Goal: Information Seeking & Learning: Compare options

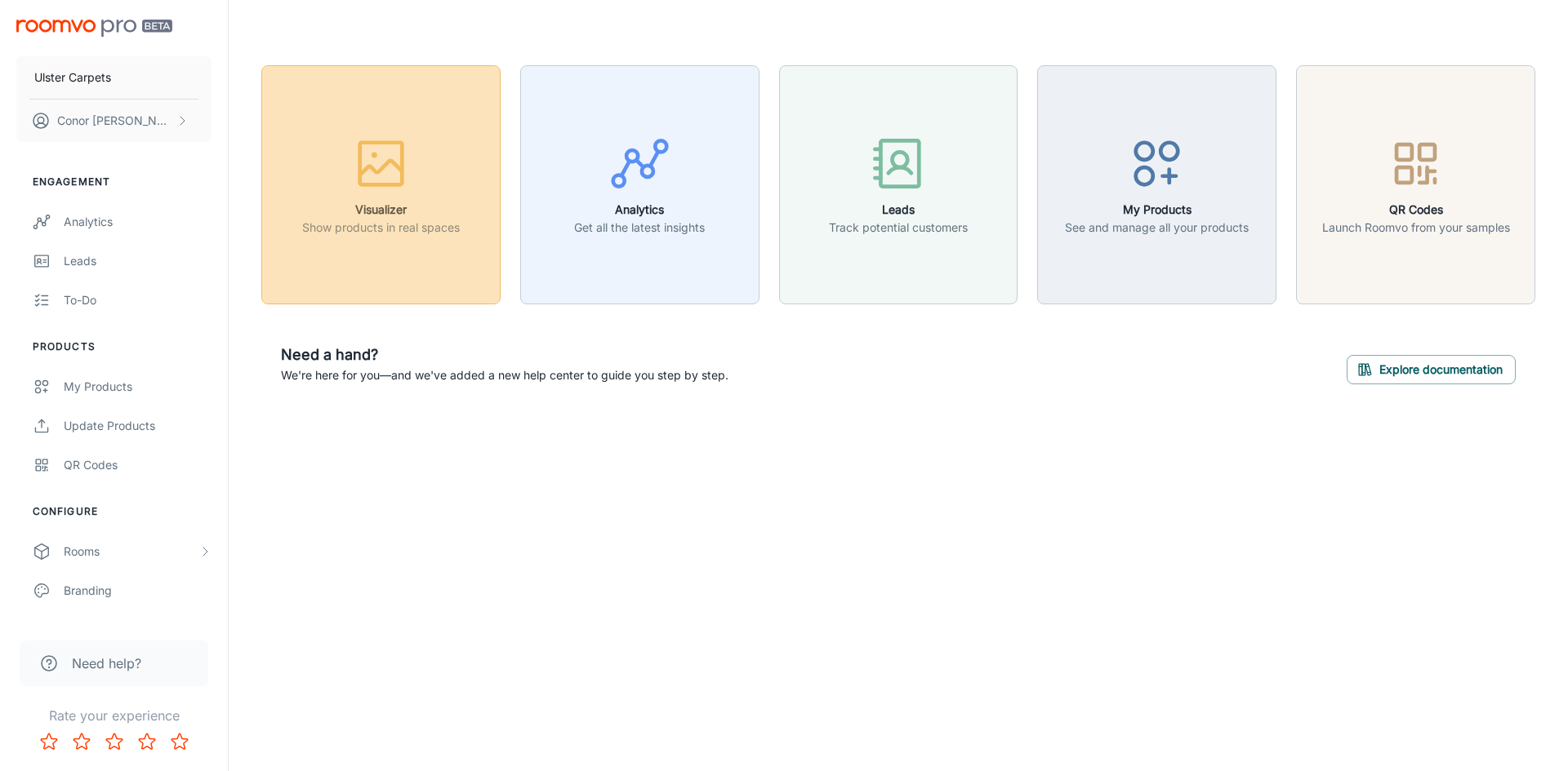
click at [417, 151] on div "button" at bounding box center [381, 167] width 158 height 68
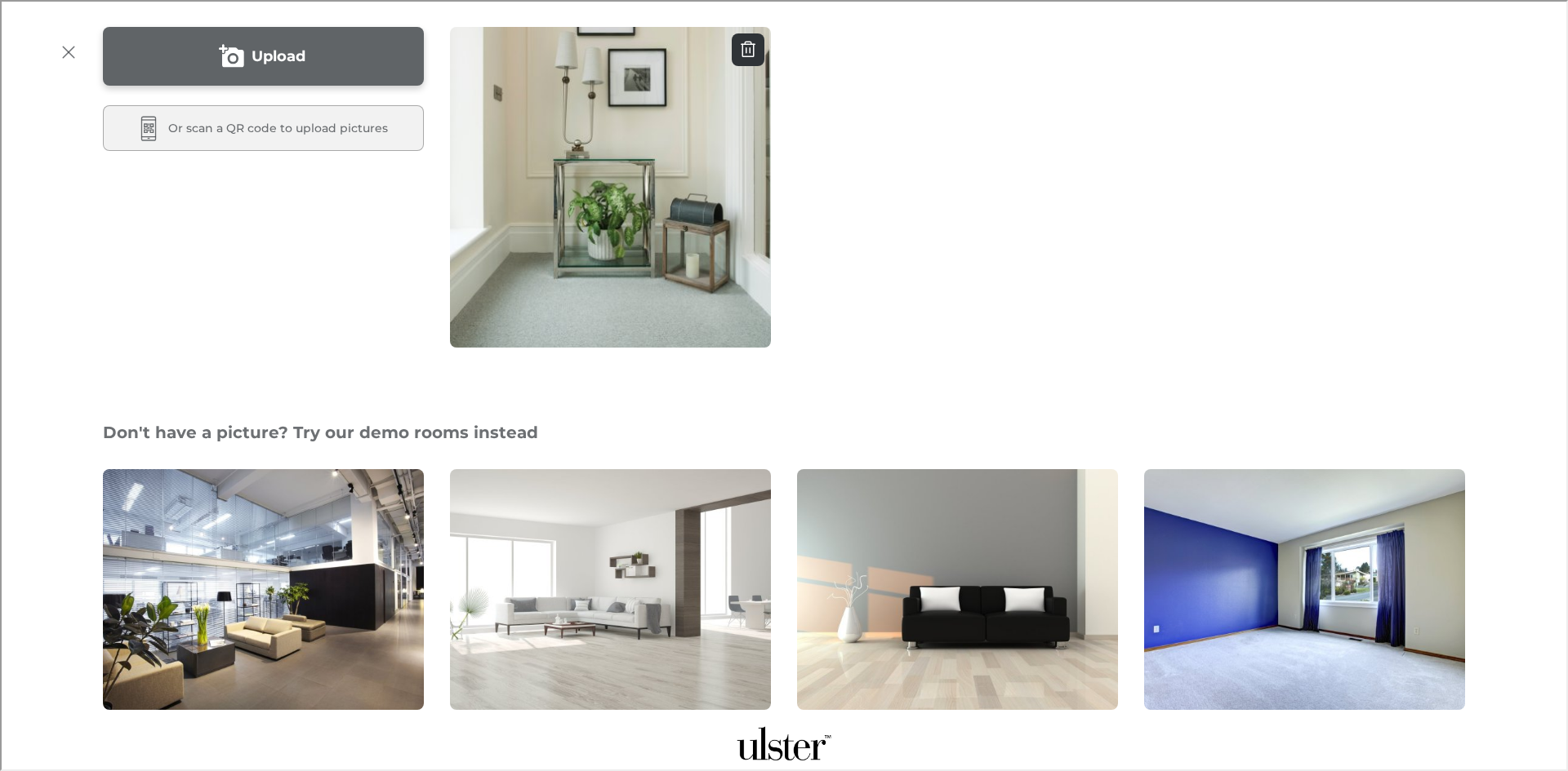
scroll to position [82, 0]
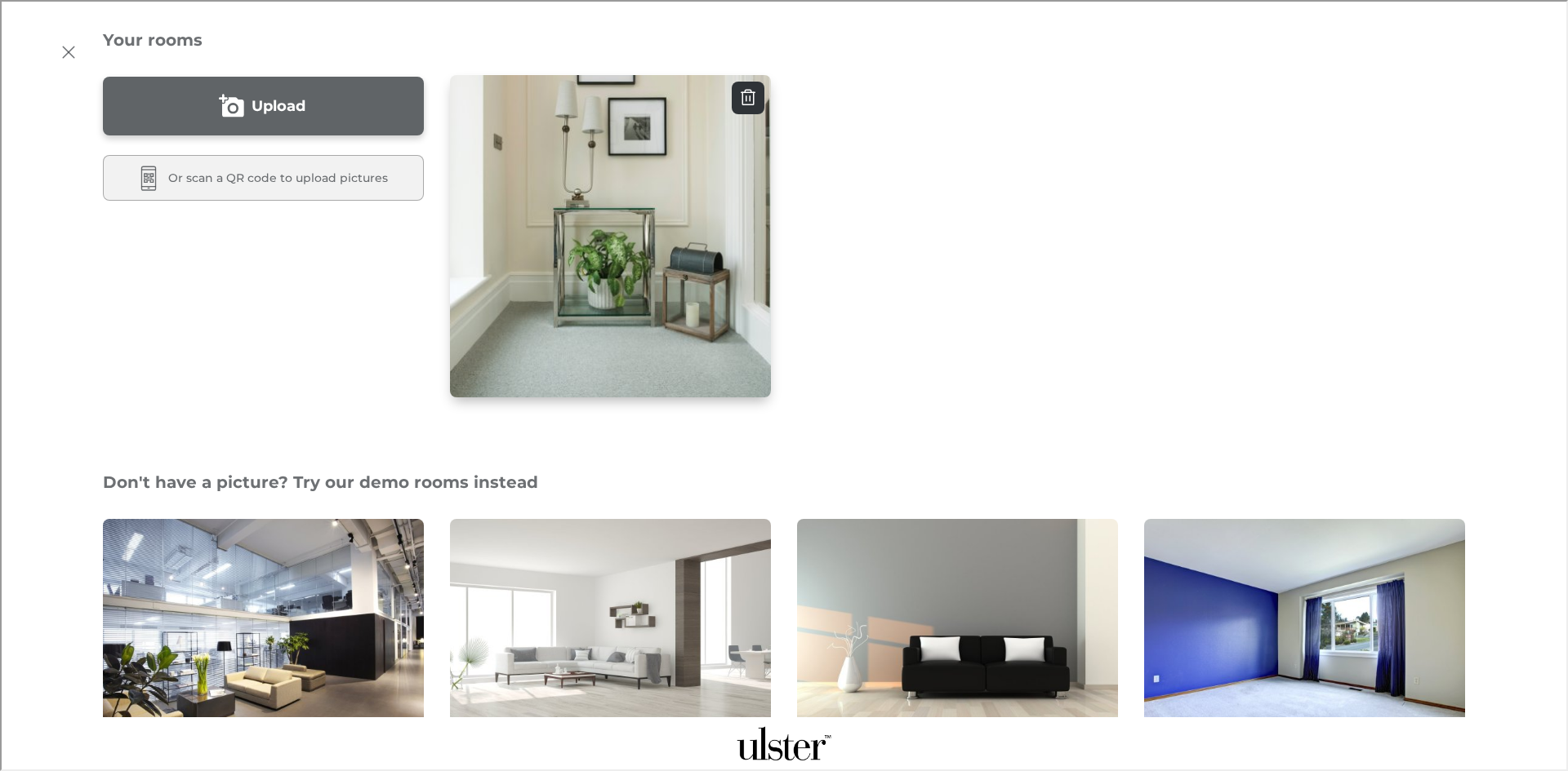
click at [593, 300] on img "button" at bounding box center [611, 236] width 325 height 325
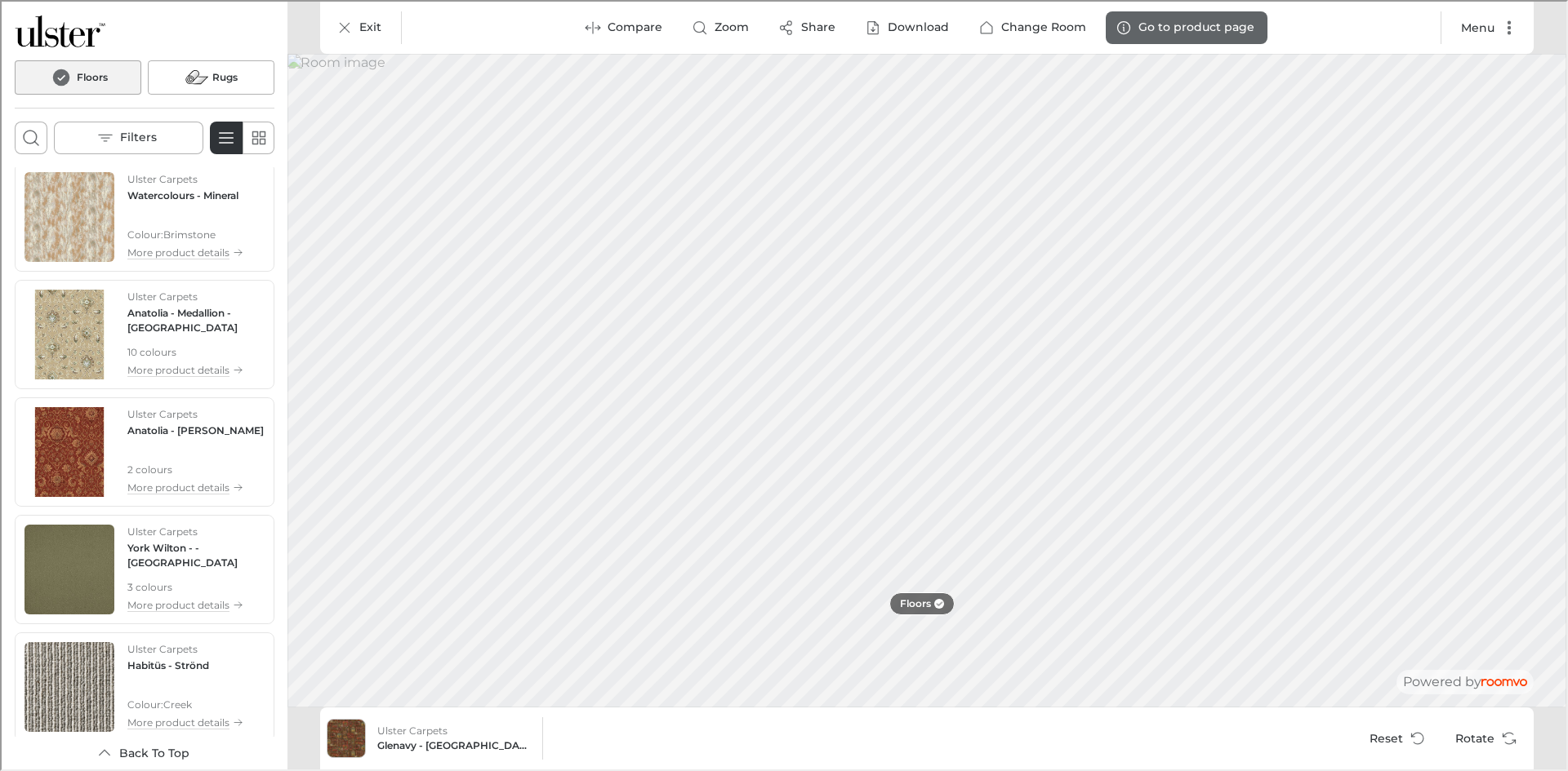
scroll to position [2491, 0]
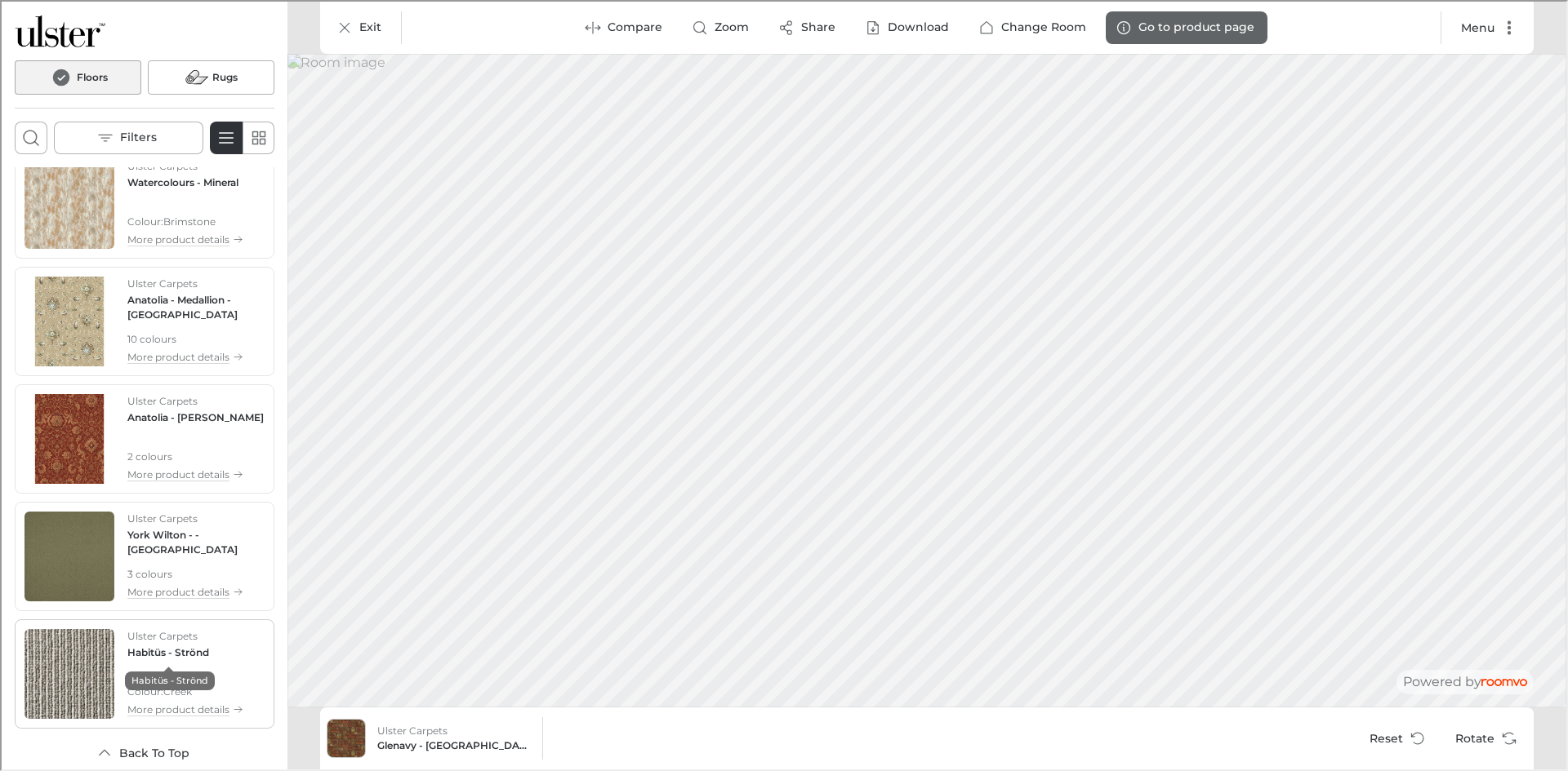
click at [205, 656] on h4 "Habitüs - Strönd" at bounding box center [167, 650] width 82 height 15
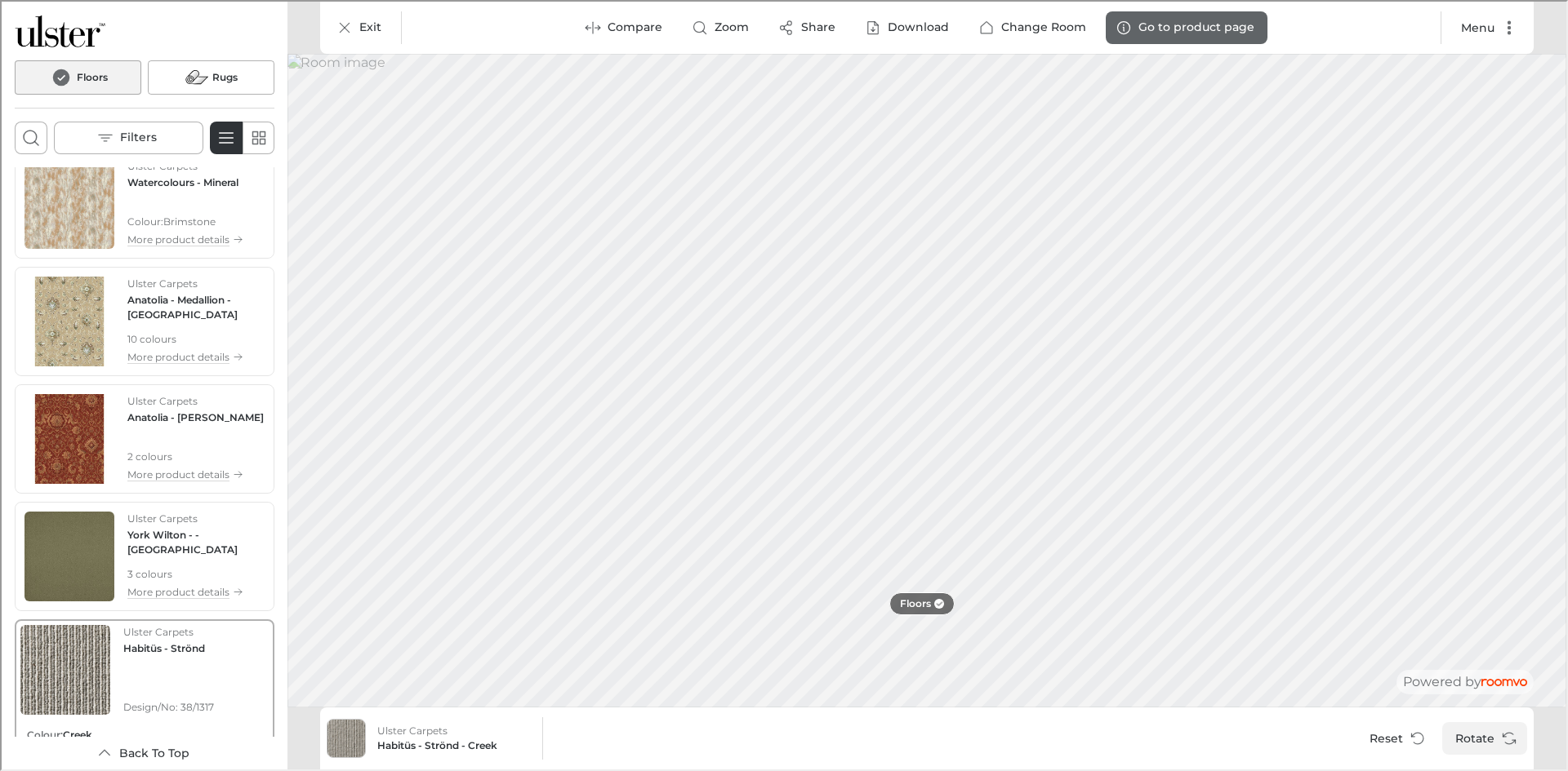
click at [1493, 732] on button "Rotate" at bounding box center [1483, 737] width 85 height 33
click at [168, 407] on p "Ulster Carpets" at bounding box center [161, 400] width 70 height 15
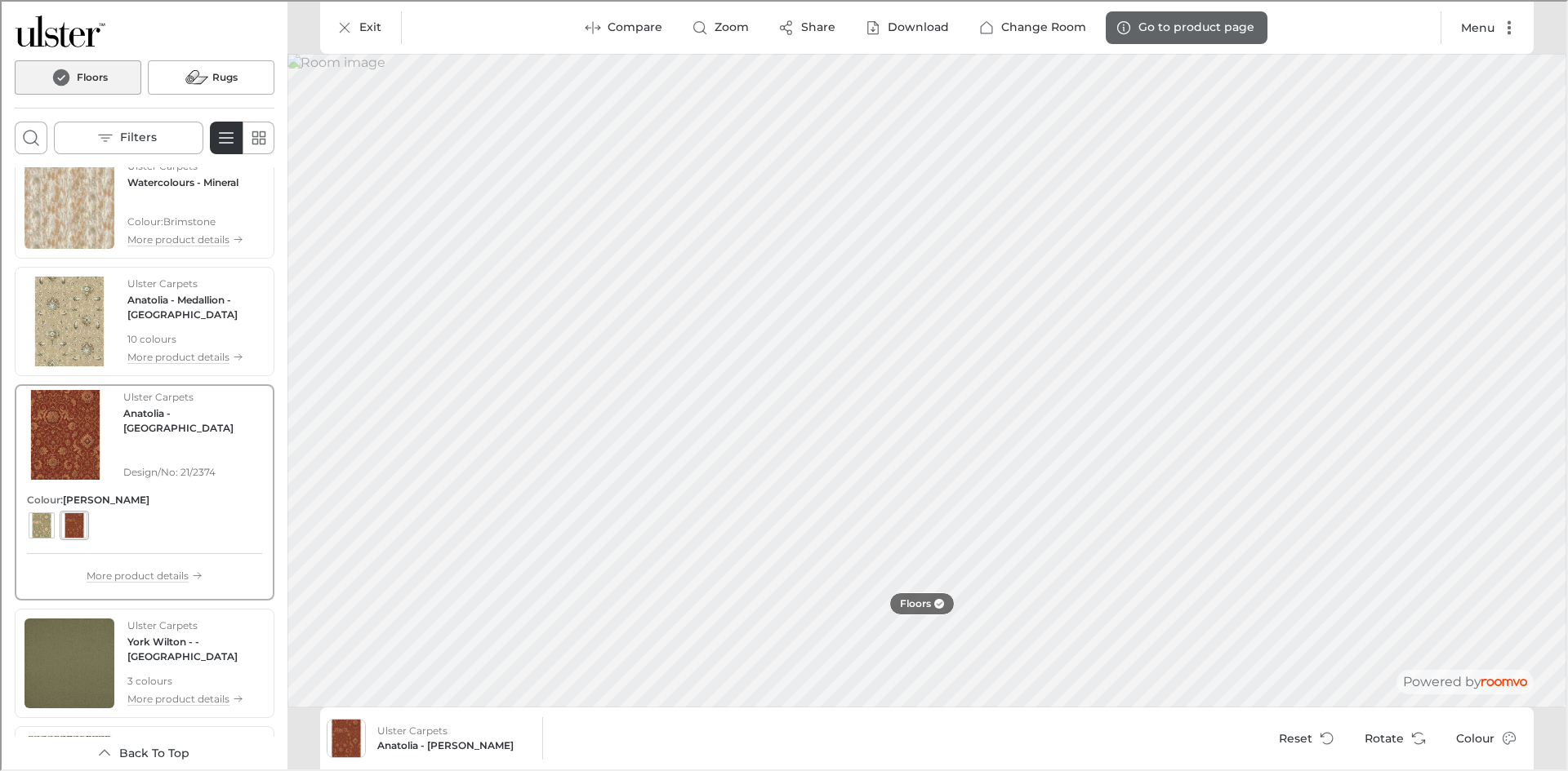
click at [57, 530] on div "Product colors" at bounding box center [142, 524] width 235 height 29
click at [49, 530] on div "View color format Oasis" at bounding box center [40, 524] width 26 height 26
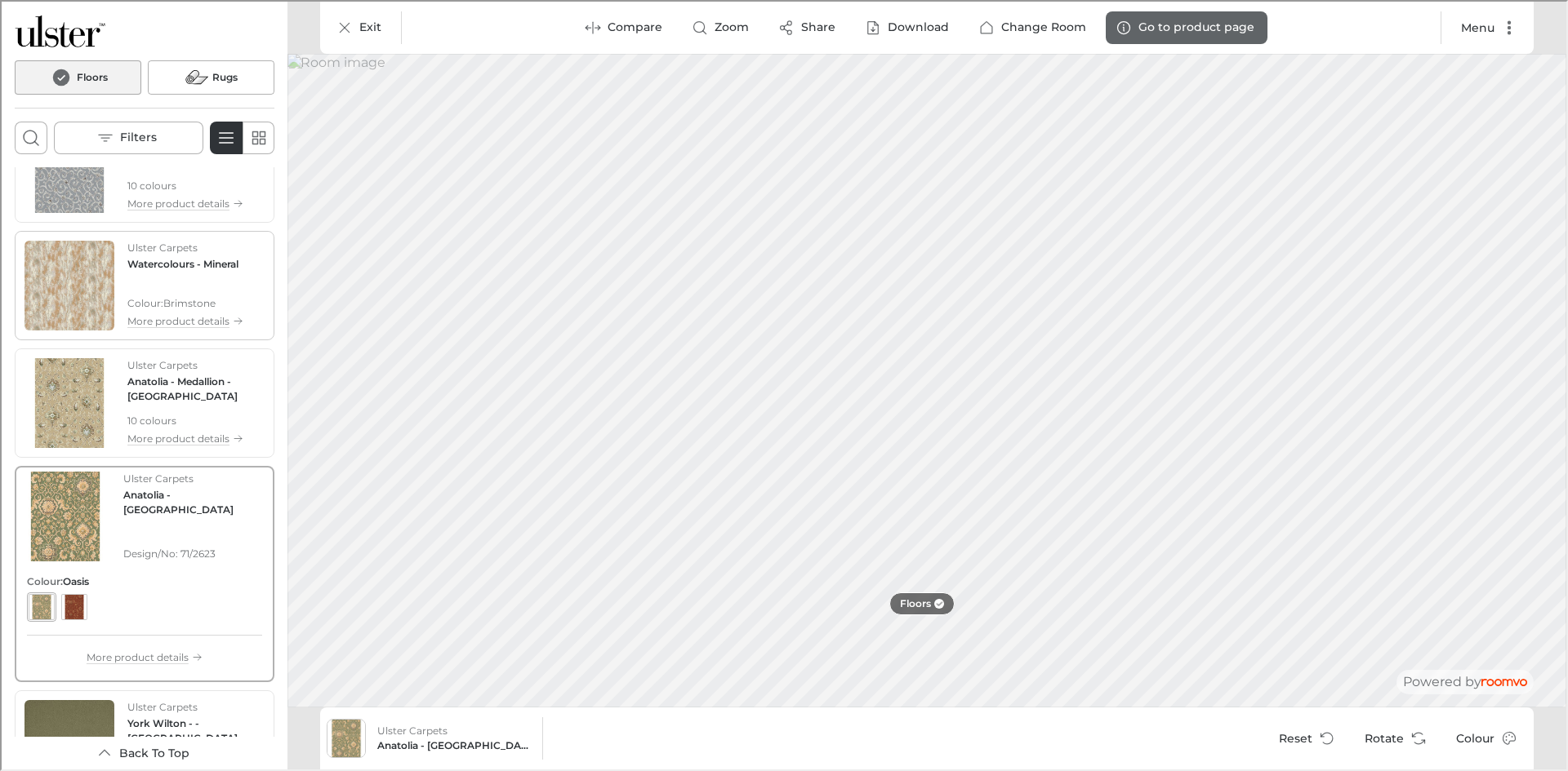
scroll to position [2327, 0]
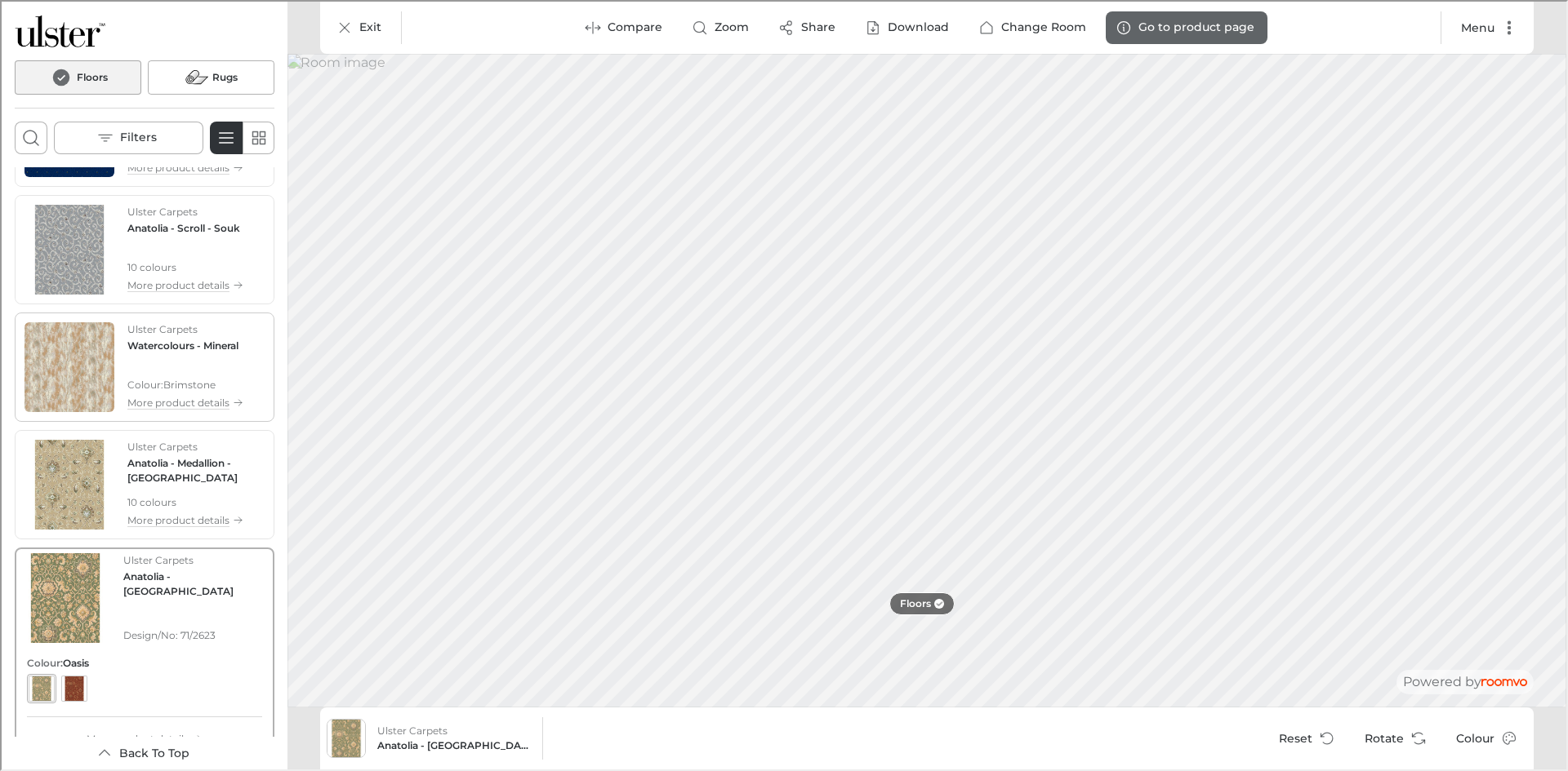
click at [173, 341] on h4 "Watercolours - Mineral" at bounding box center [181, 344] width 111 height 15
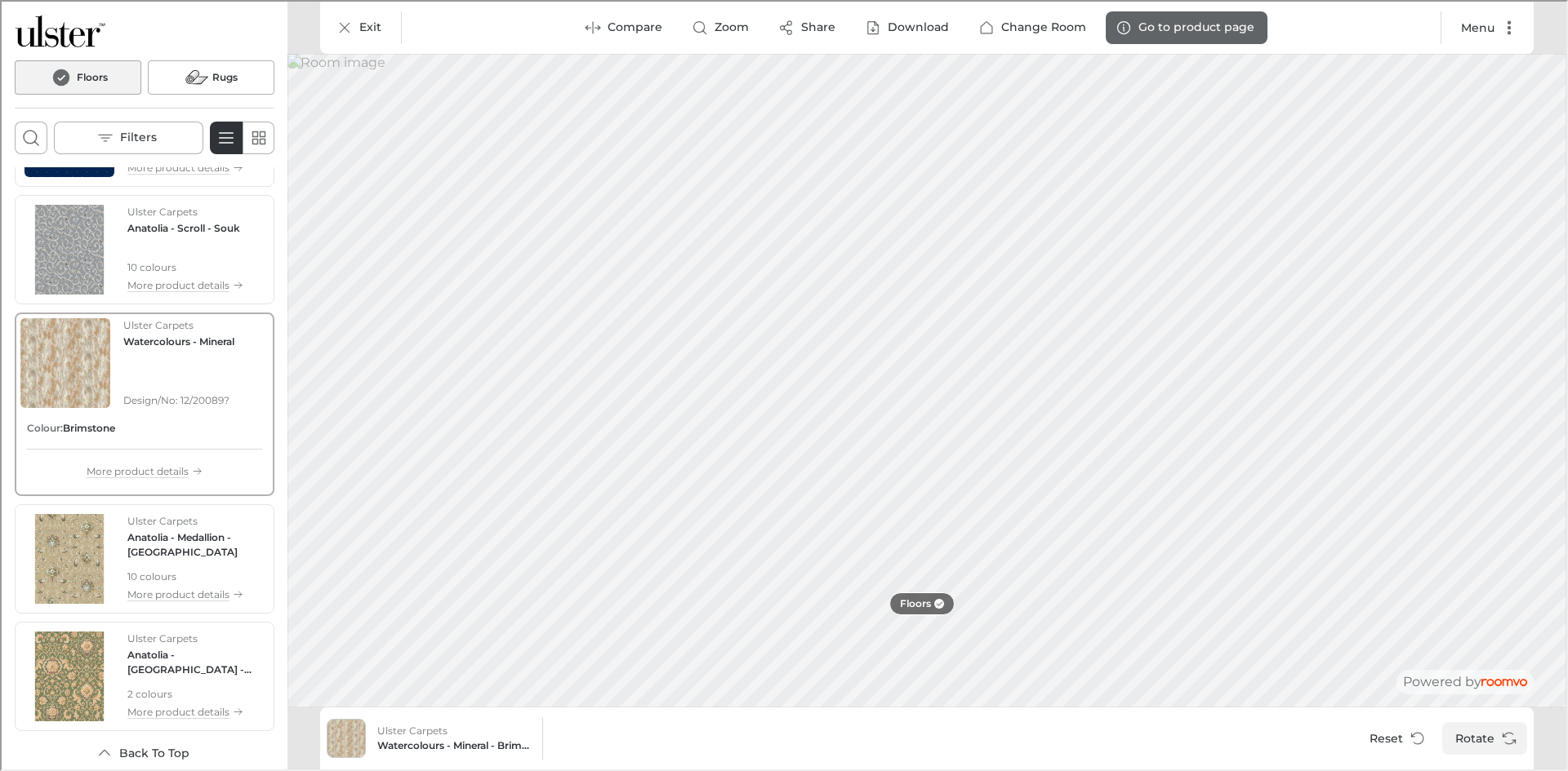
click at [1477, 733] on button "Rotate" at bounding box center [1483, 737] width 85 height 33
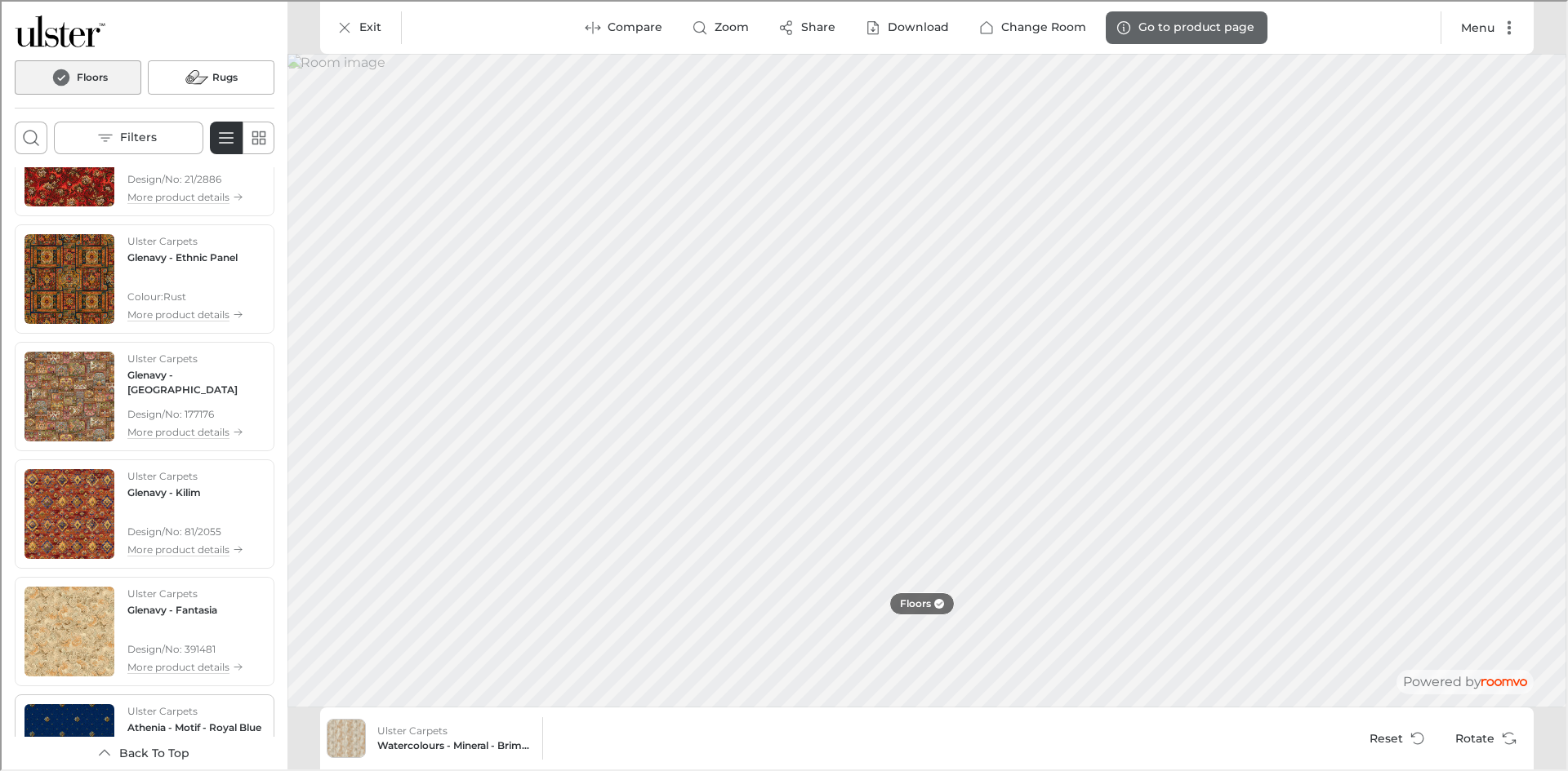
scroll to position [1512, 0]
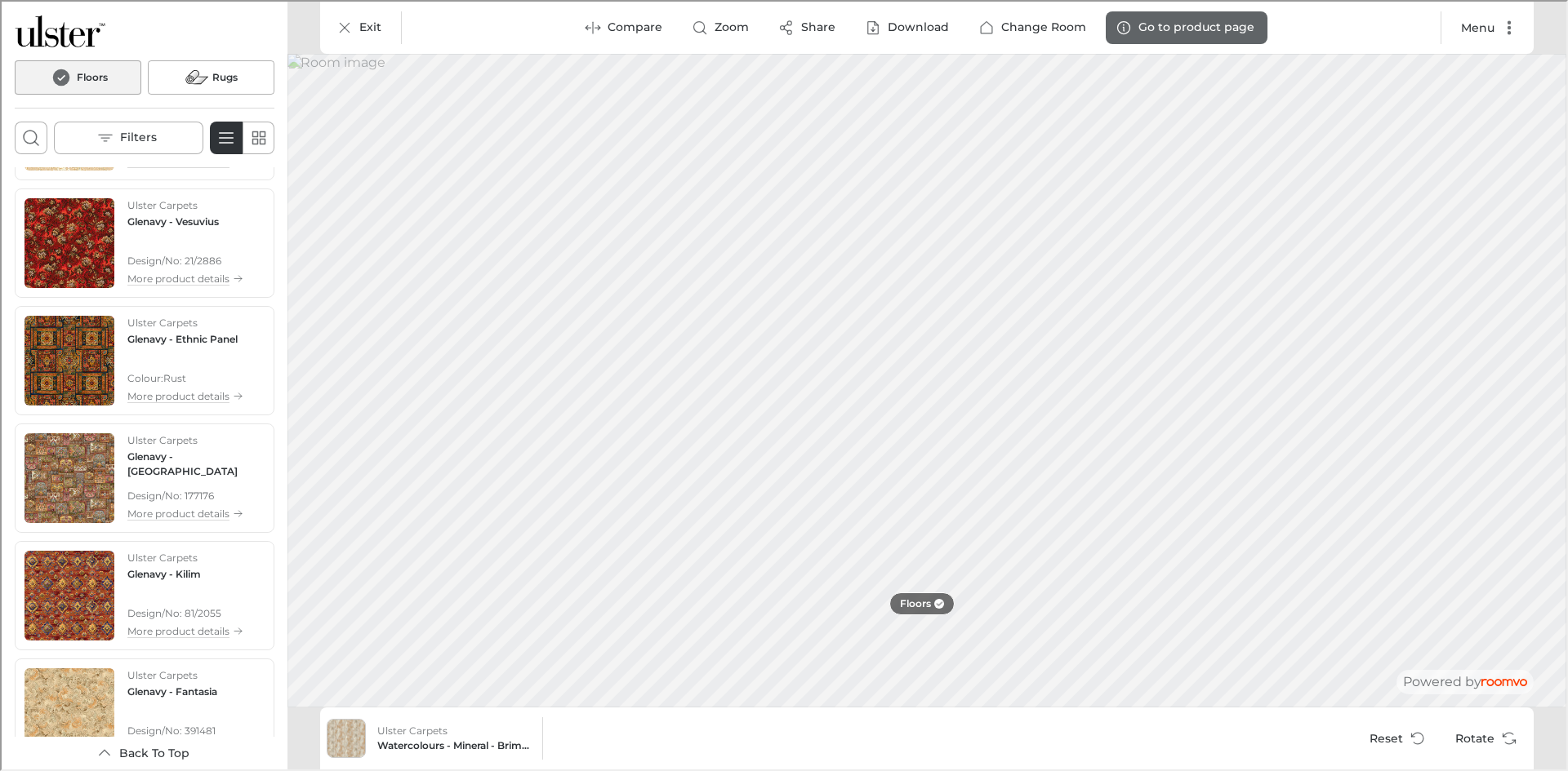
click at [171, 228] on div "Ulster Carpets Glenavy - Vesuvius Design/No: 21/2886 More product details" at bounding box center [184, 241] width 116 height 89
click at [1470, 746] on button "Rotate" at bounding box center [1483, 737] width 85 height 33
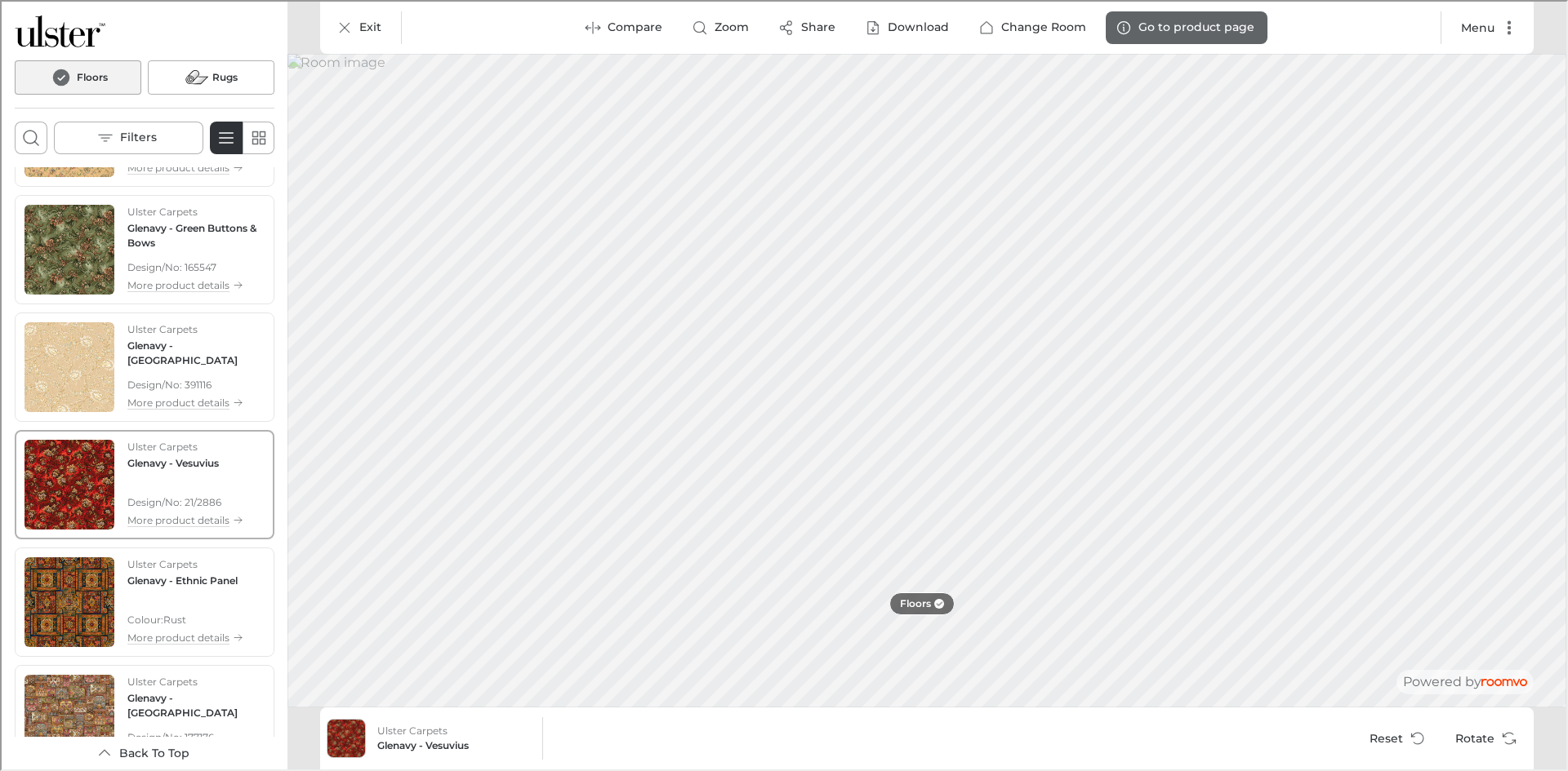
scroll to position [1266, 0]
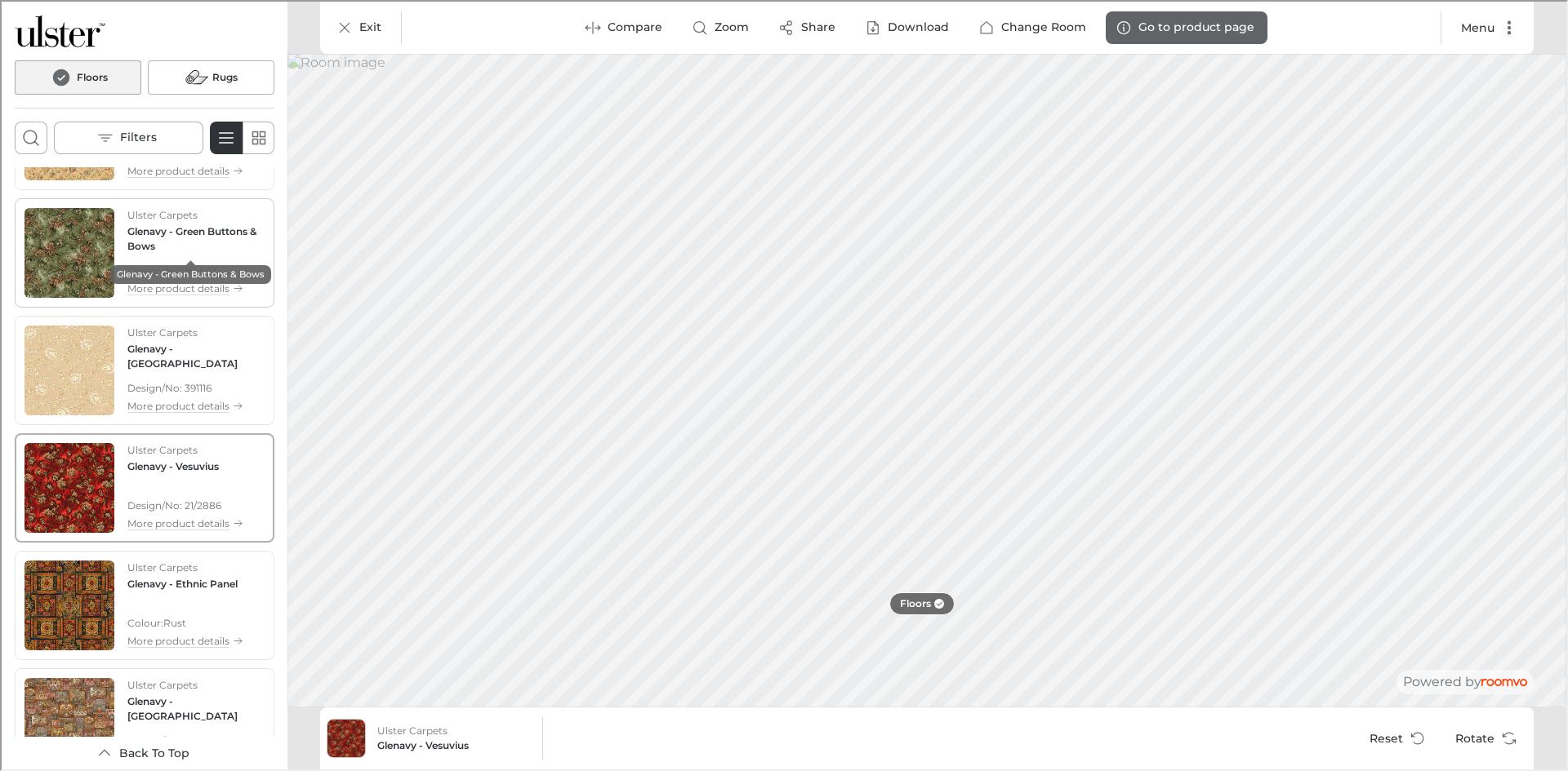
click at [200, 232] on h4 "Glenavy - Green Buttons & Bows" at bounding box center [194, 238] width 137 height 29
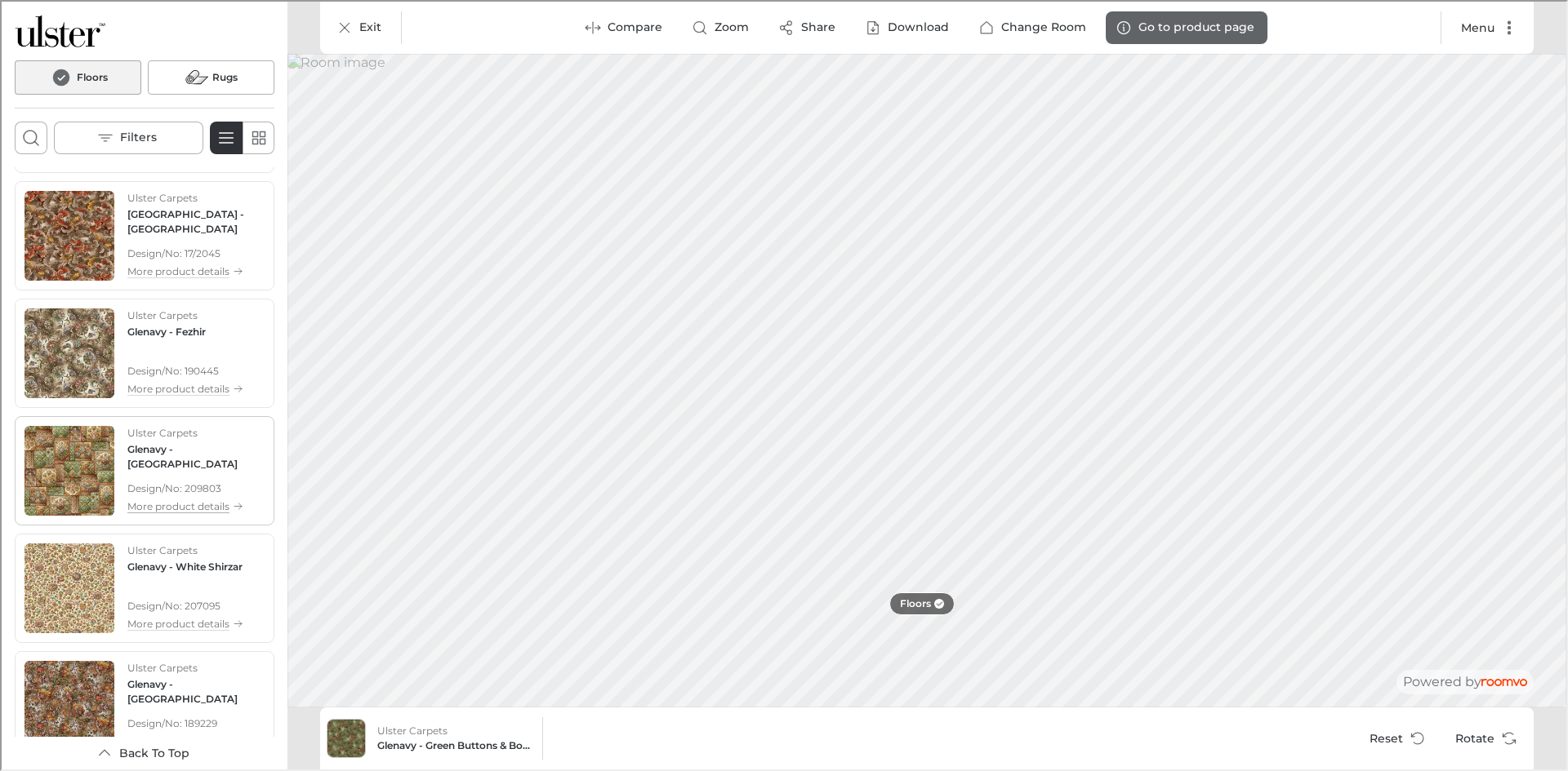
scroll to position [532, 0]
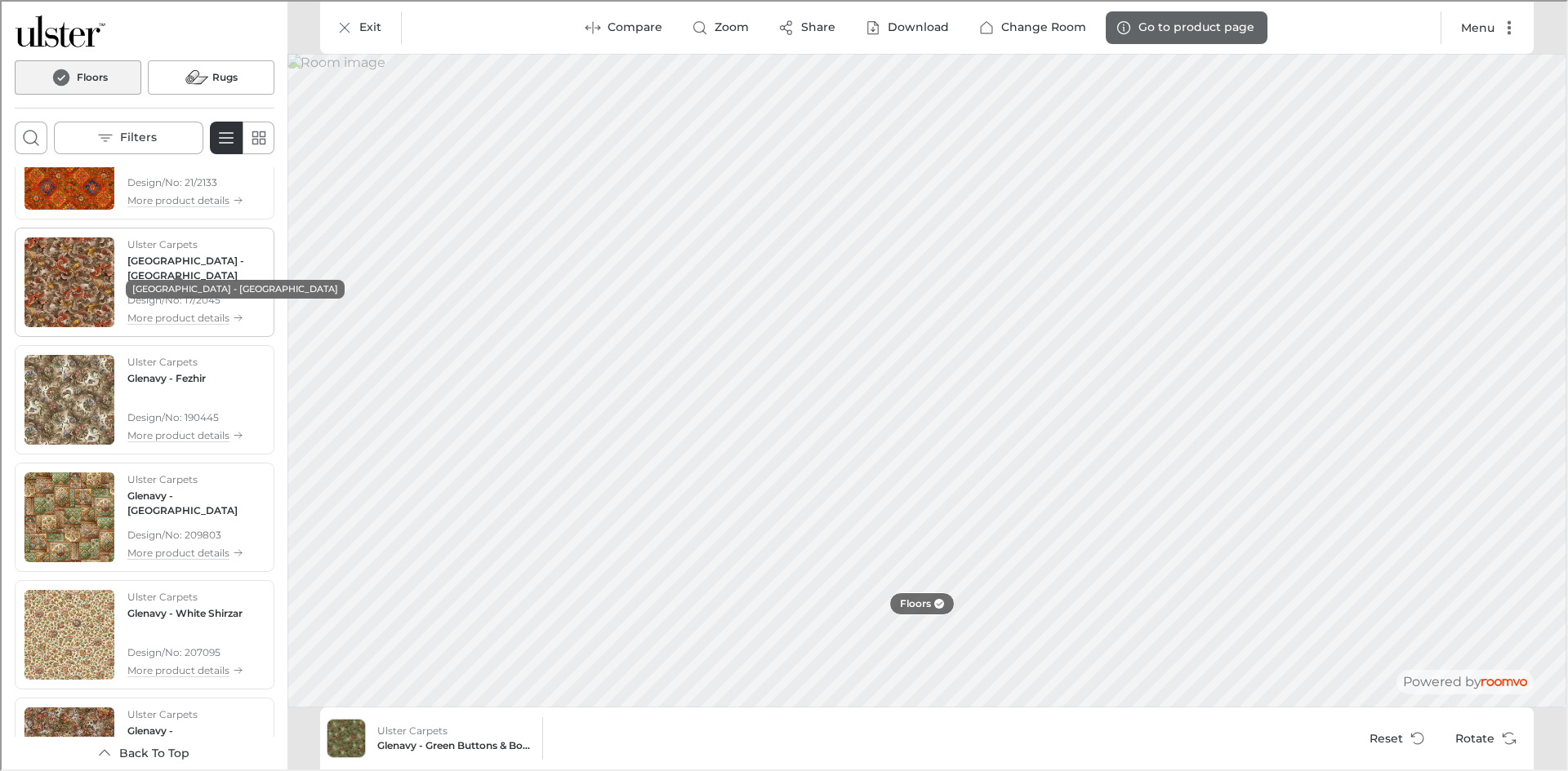
click at [167, 263] on h4 "[GEOGRAPHIC_DATA] - [GEOGRAPHIC_DATA]" at bounding box center [194, 267] width 137 height 29
click at [935, 602] on div at bounding box center [937, 602] width 10 height 10
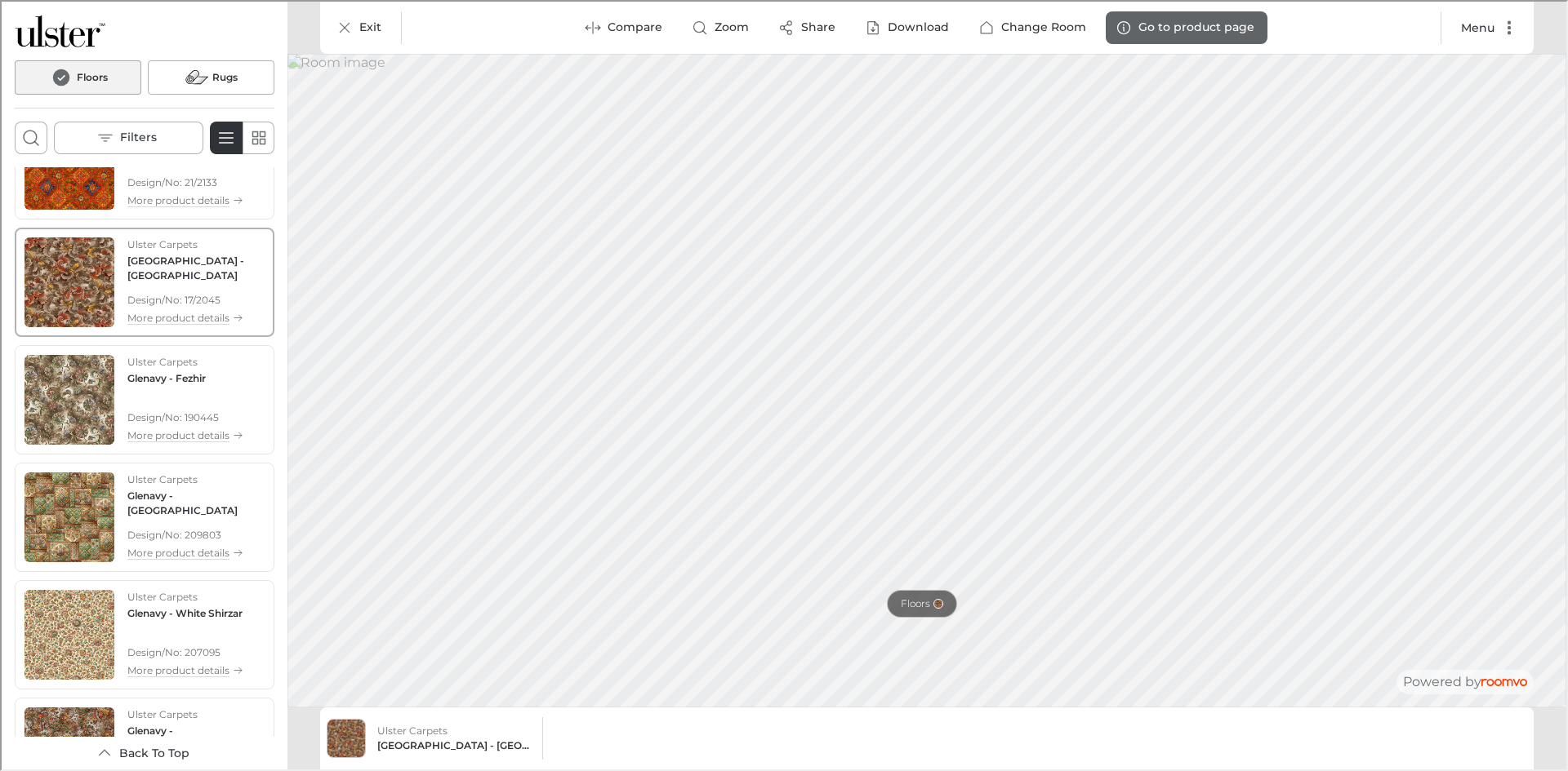
click at [928, 606] on div at bounding box center [935, 602] width 13 height 10
click at [626, 26] on p "Compare" at bounding box center [633, 26] width 55 height 16
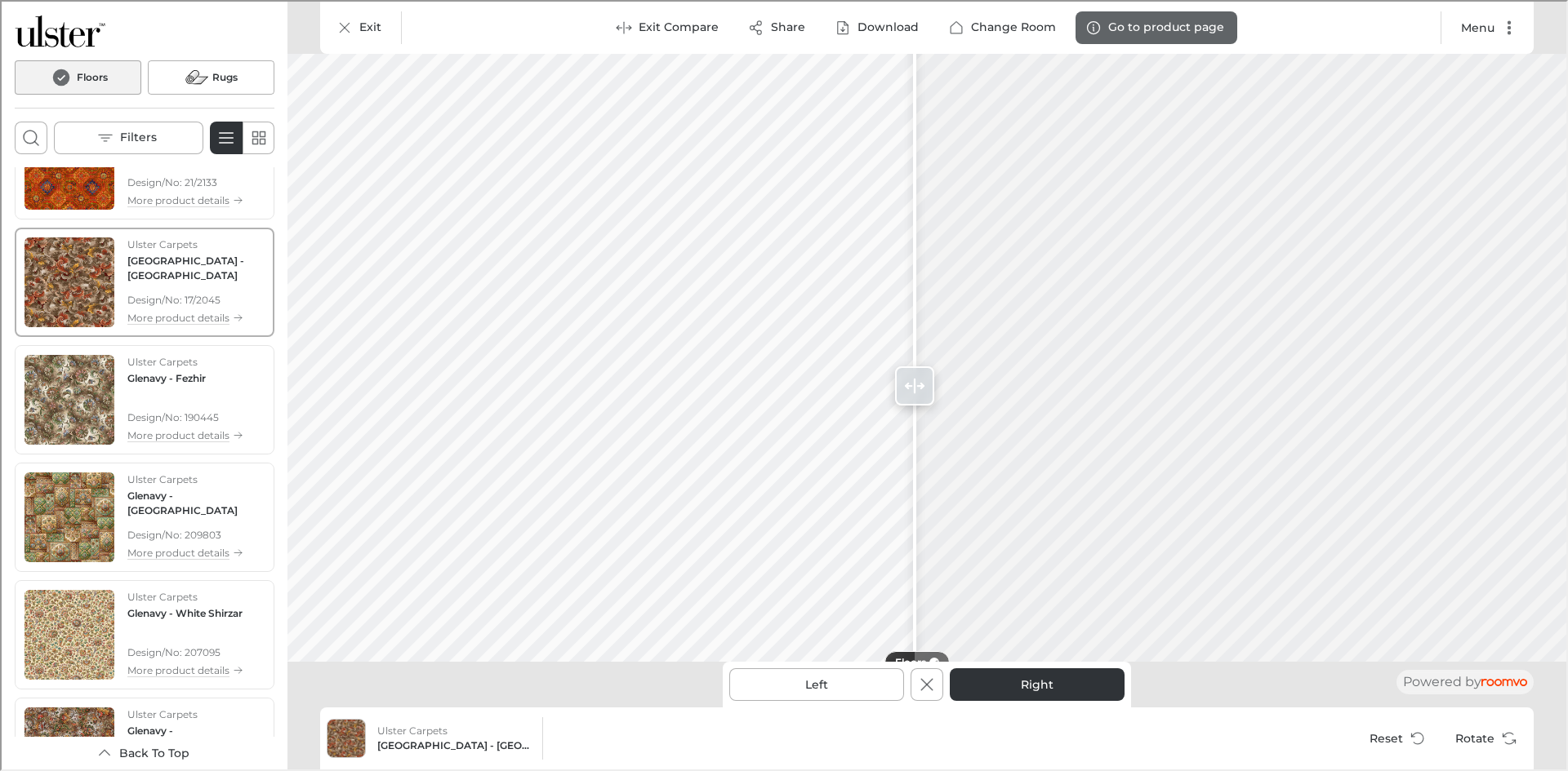
click at [943, 691] on div "Left Right" at bounding box center [925, 683] width 408 height 46
click at [931, 689] on line "Exit Compare" at bounding box center [924, 683] width 11 height 11
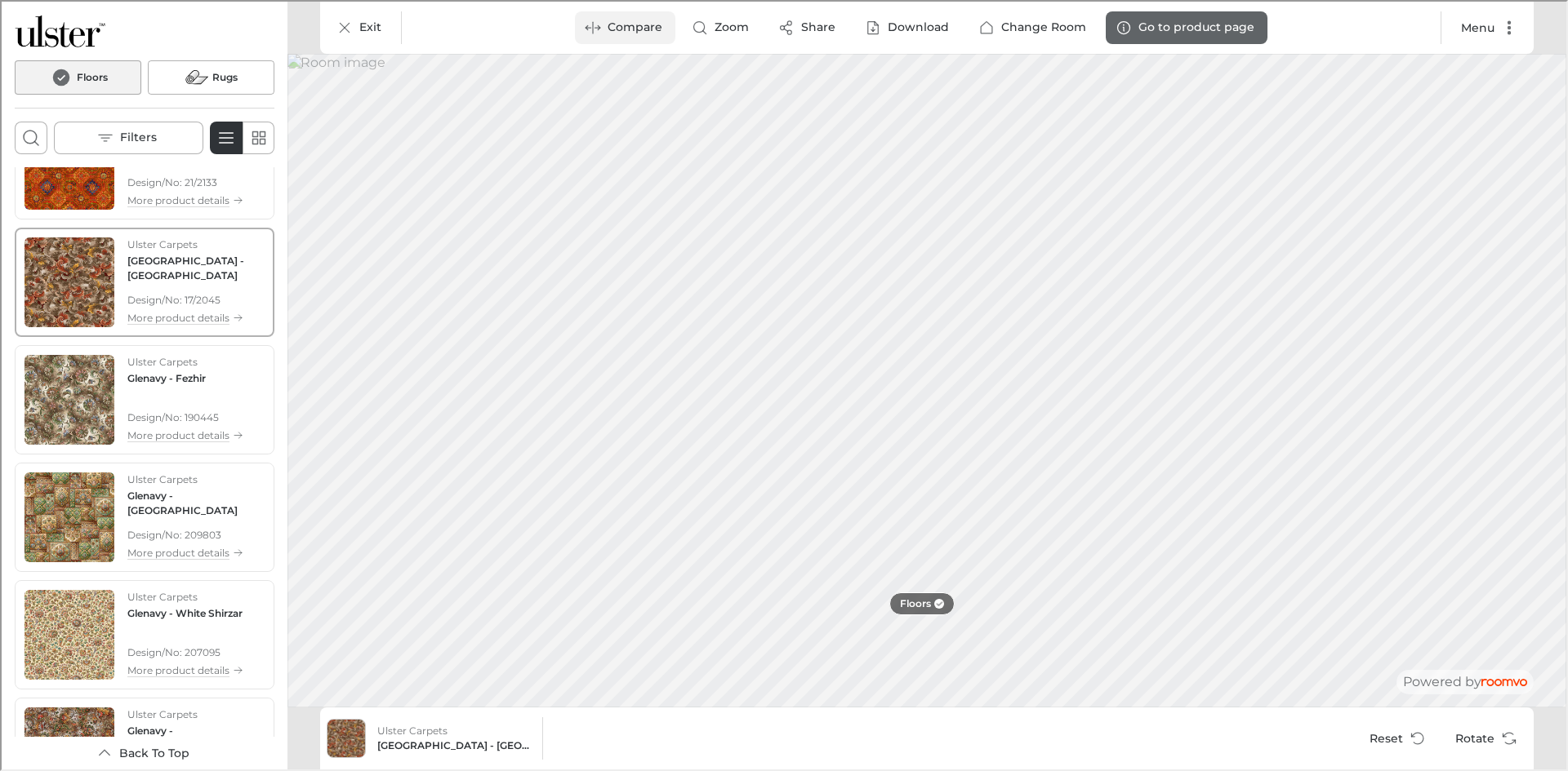
click at [621, 29] on p "Compare" at bounding box center [633, 26] width 55 height 16
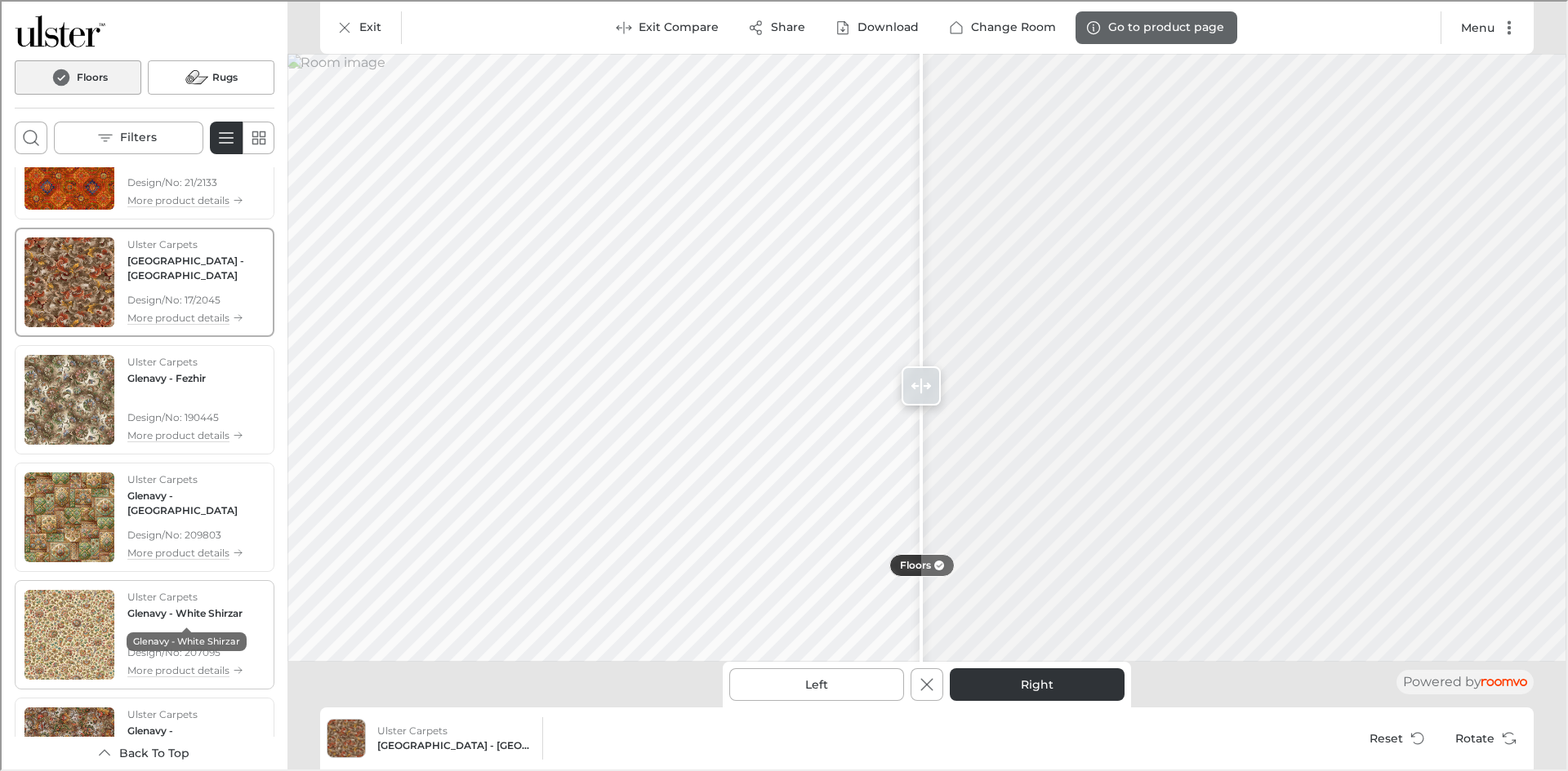
click at [161, 628] on div "Glenavy - White Shirzar" at bounding box center [185, 634] width 120 height 30
click at [821, 681] on button "Left" at bounding box center [814, 683] width 174 height 33
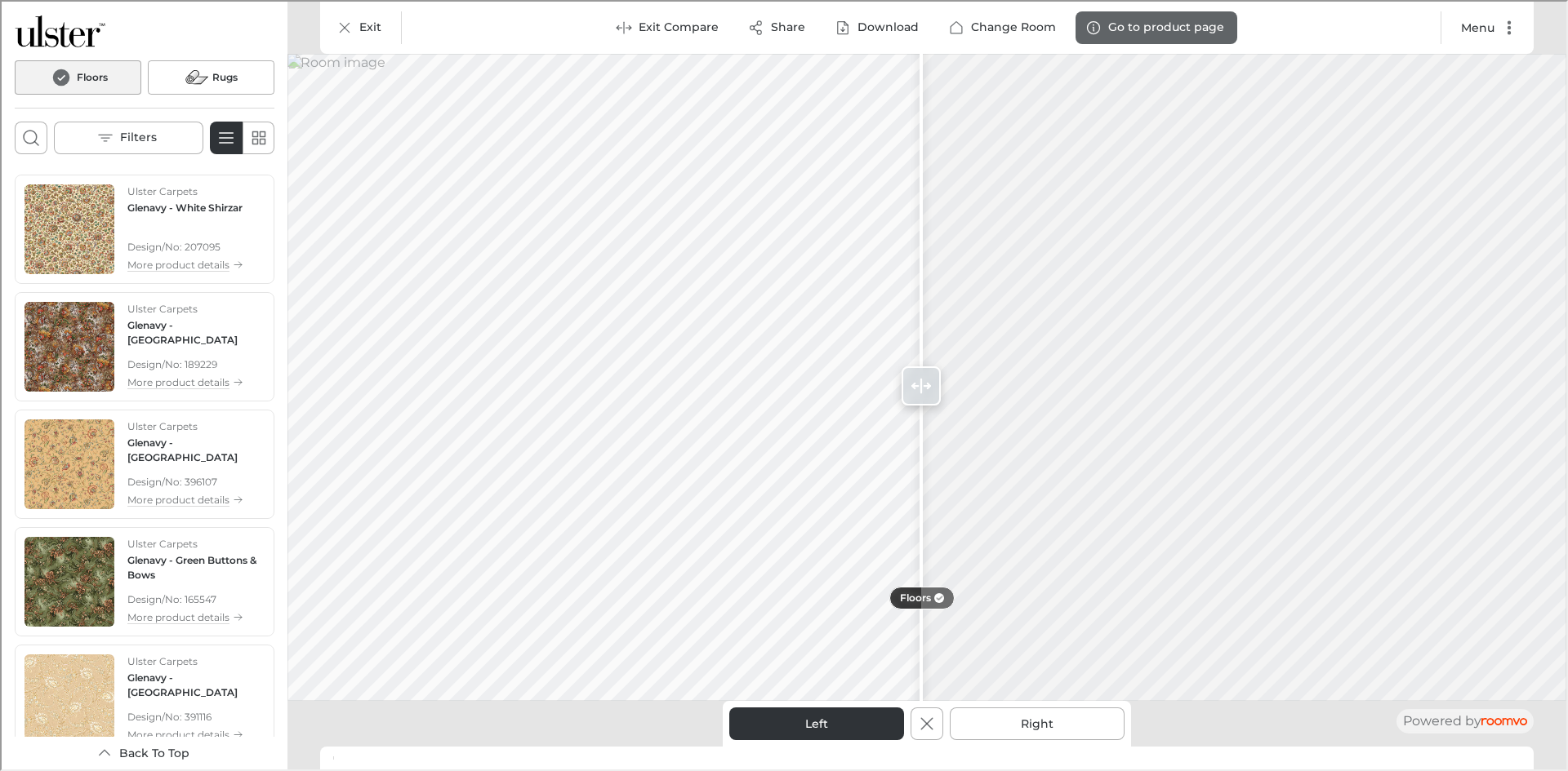
scroll to position [940, 0]
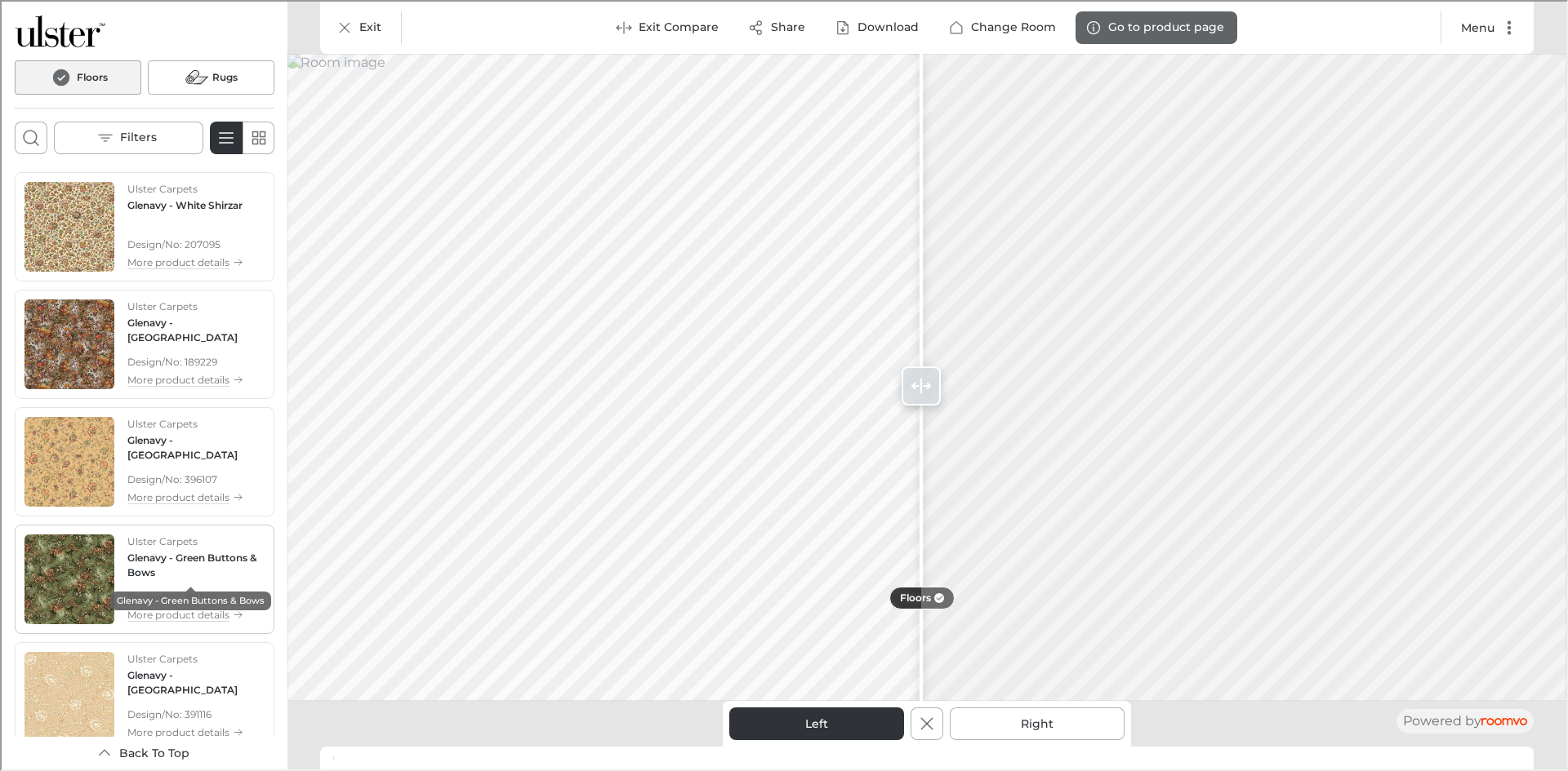
click at [174, 553] on h4 "Glenavy - Green Buttons & Bows" at bounding box center [194, 564] width 137 height 29
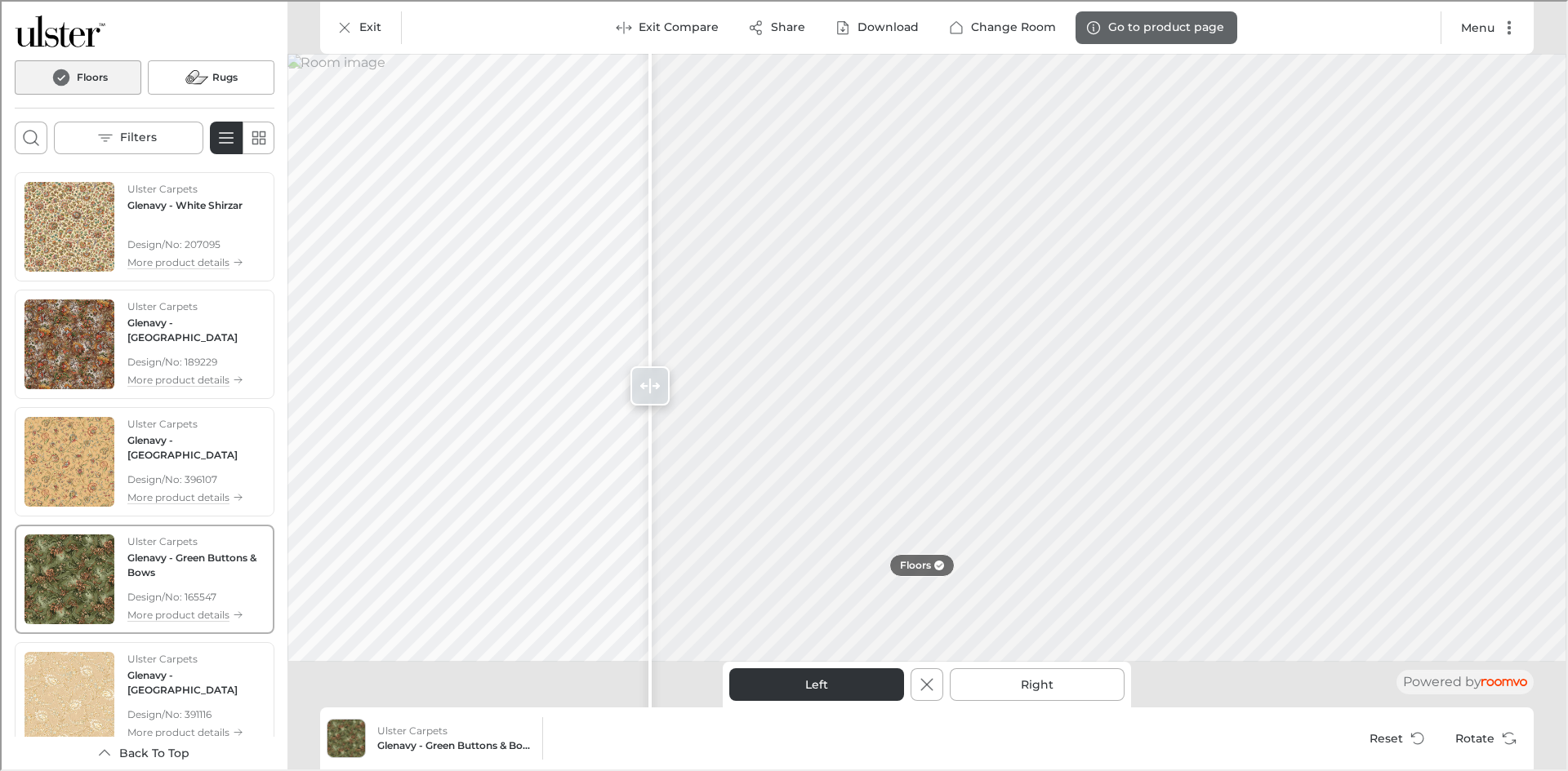
drag, startPoint x: 915, startPoint y: 388, endPoint x: 1347, endPoint y: 269, distance: 448.1
click at [661, 165] on div at bounding box center [648, 383] width 26 height 768
